Goal: Register for event/course

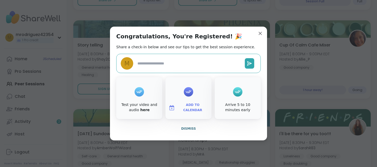
scroll to position [437, 0]
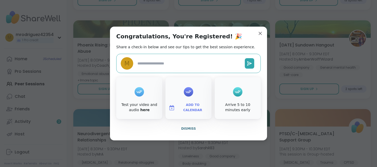
click at [156, 65] on textarea at bounding box center [188, 64] width 107 height 10
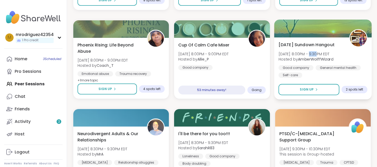
click at [311, 56] on span "[DATE] 8:00PM - 9:30PM EDT" at bounding box center [305, 53] width 55 height 5
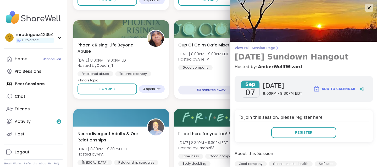
click at [266, 48] on span "View Full Session Page" at bounding box center [303, 48] width 138 height 4
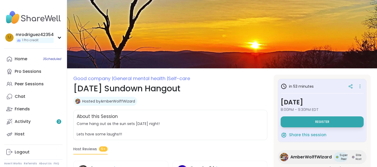
click at [78, 100] on img at bounding box center [77, 101] width 5 height 5
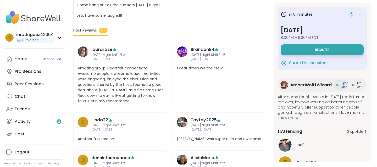
scroll to position [129, 0]
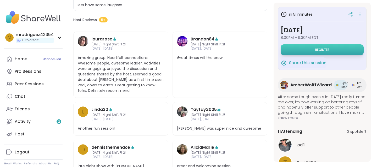
click at [322, 49] on span "Register" at bounding box center [322, 50] width 14 height 4
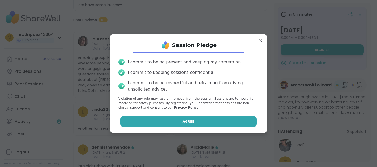
click at [189, 122] on span "Agree" at bounding box center [189, 122] width 12 height 5
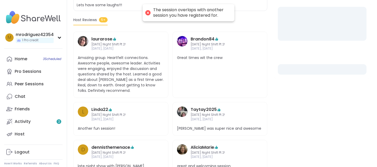
scroll to position [82, 0]
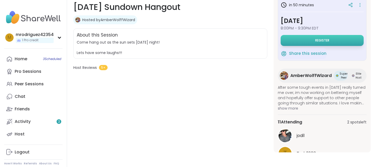
click at [301, 39] on button "Register" at bounding box center [321, 40] width 83 height 11
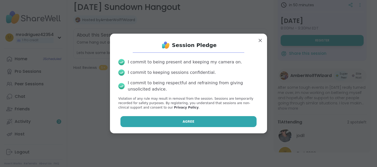
click at [190, 121] on span "Agree" at bounding box center [189, 122] width 12 height 5
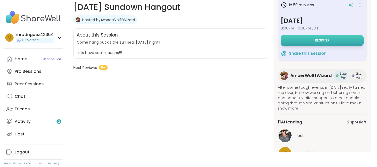
click at [302, 42] on button "Register" at bounding box center [321, 40] width 83 height 11
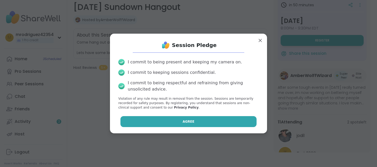
click at [189, 123] on span "Agree" at bounding box center [189, 122] width 12 height 5
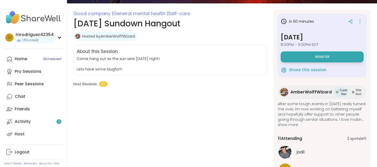
scroll to position [73, 0]
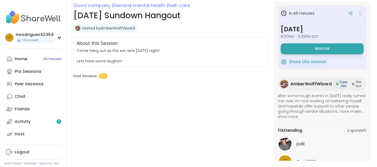
click at [287, 115] on span "show more" at bounding box center [322, 116] width 89 height 5
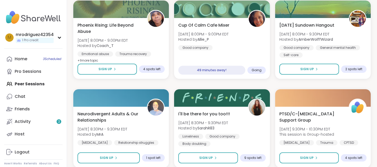
scroll to position [367, 0]
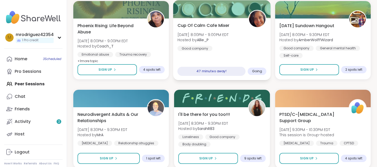
click at [258, 70] on span "Going" at bounding box center [257, 71] width 10 height 4
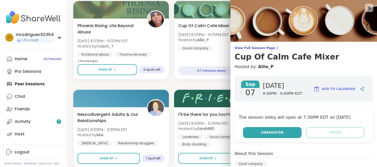
click at [266, 131] on span "Unregister" at bounding box center [272, 133] width 22 height 5
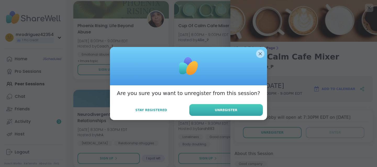
click at [249, 106] on button "Unregister" at bounding box center [226, 110] width 74 height 12
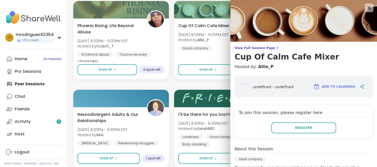
click at [368, 7] on icon at bounding box center [368, 7] width 7 height 7
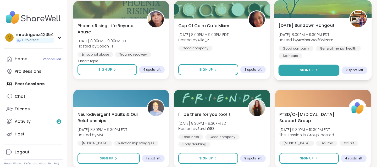
click at [309, 67] on button "Sign Up" at bounding box center [308, 70] width 61 height 11
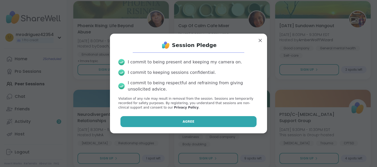
click at [190, 118] on button "Agree" at bounding box center [188, 121] width 136 height 11
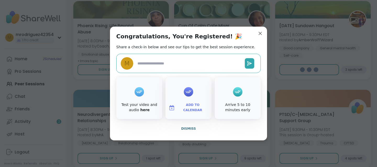
type textarea "*"
click at [186, 128] on span "Dismiss" at bounding box center [188, 129] width 15 height 4
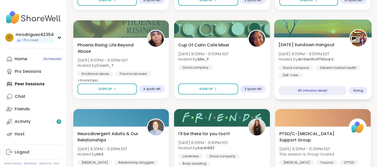
scroll to position [346, 0]
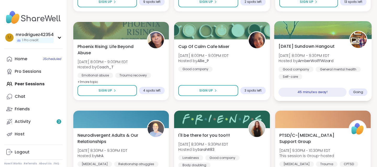
click at [338, 77] on div "Good company General mental health Self-care" at bounding box center [322, 73] width 89 height 13
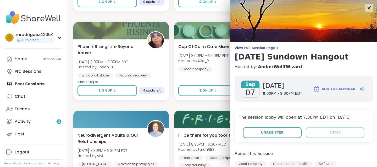
click at [361, 114] on div "The session lobby will open at 7:30PM EDT on Sep 07, 2025 Unregister Enter" at bounding box center [303, 126] width 138 height 32
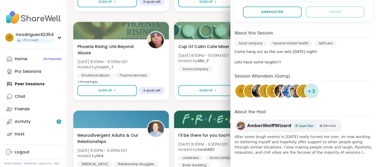
scroll to position [121, 0]
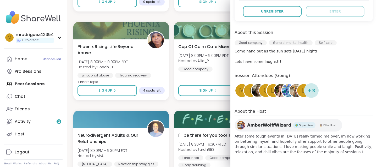
click at [242, 123] on img at bounding box center [240, 125] width 8 height 8
click at [337, 41] on div "Good company General mental health Self-care" at bounding box center [303, 44] width 138 height 8
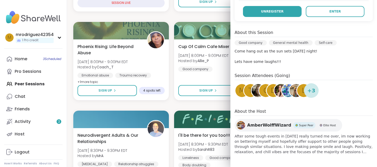
click at [275, 10] on span "Unregister" at bounding box center [272, 11] width 22 height 5
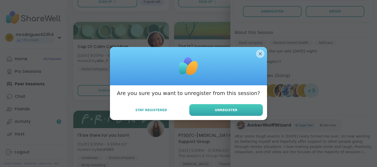
click at [213, 111] on button "Unregister" at bounding box center [226, 110] width 74 height 12
